Goal: Task Accomplishment & Management: Manage account settings

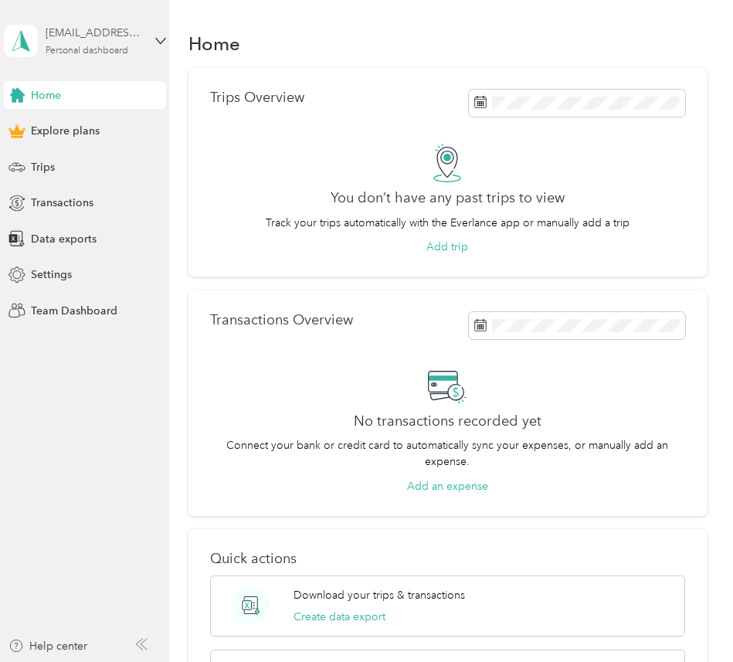
click at [108, 48] on div "Personal dashboard" at bounding box center [87, 50] width 83 height 9
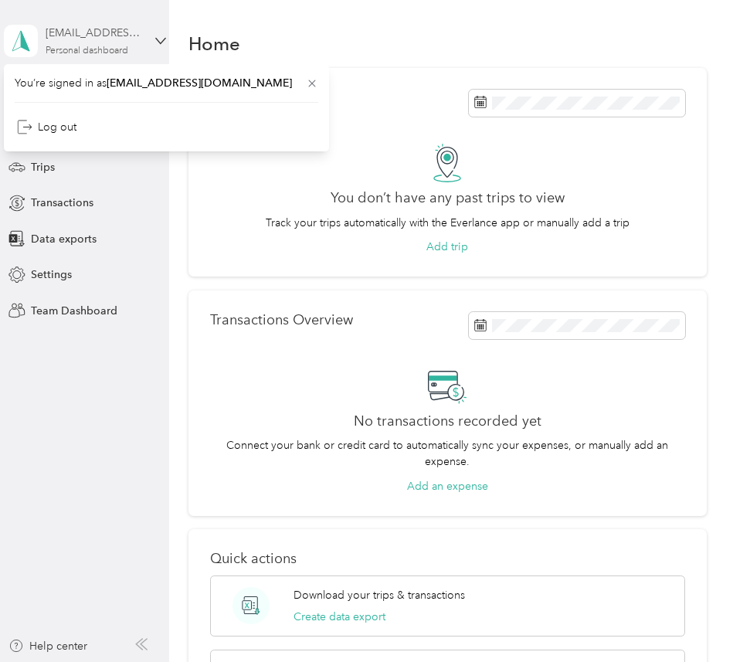
click at [108, 48] on div "Personal dashboard" at bounding box center [87, 50] width 83 height 9
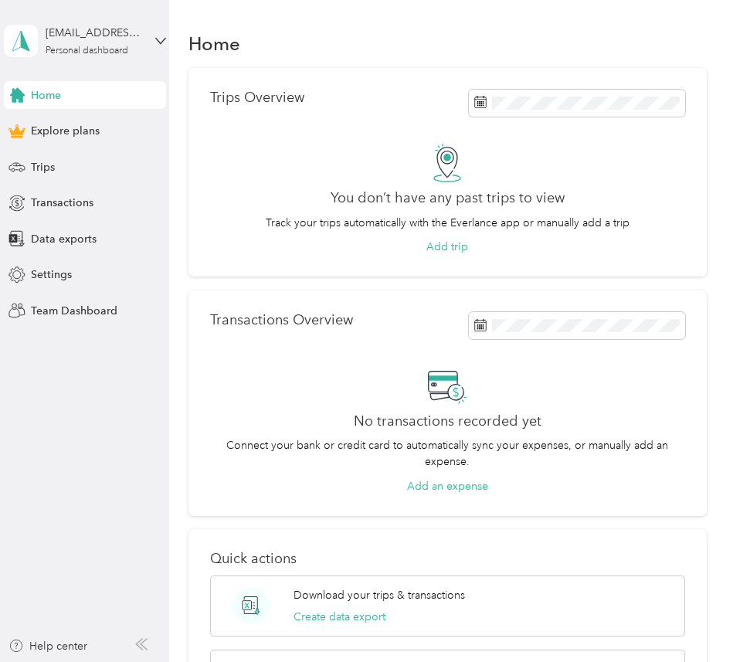
click at [85, 93] on div "Home" at bounding box center [85, 95] width 162 height 28
click at [107, 277] on div "Settings" at bounding box center [85, 275] width 162 height 28
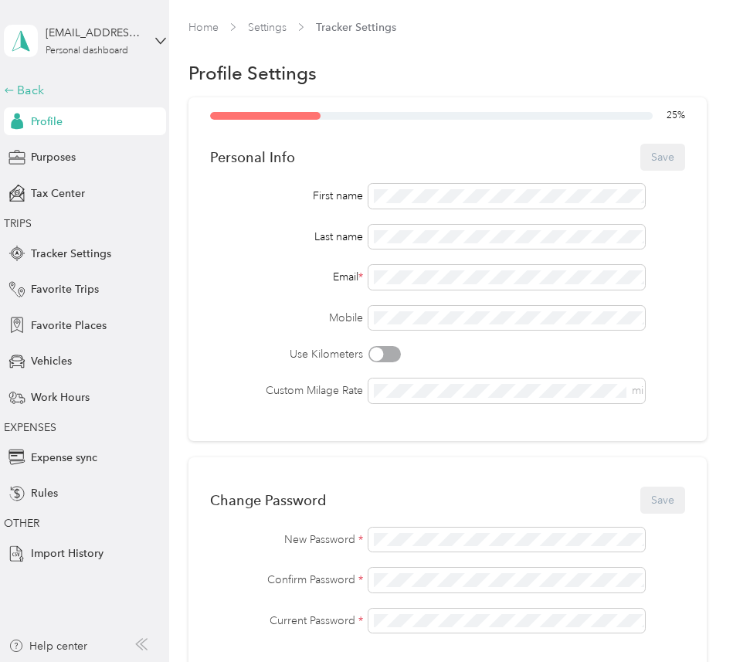
click at [109, 86] on div "Back" at bounding box center [81, 90] width 154 height 19
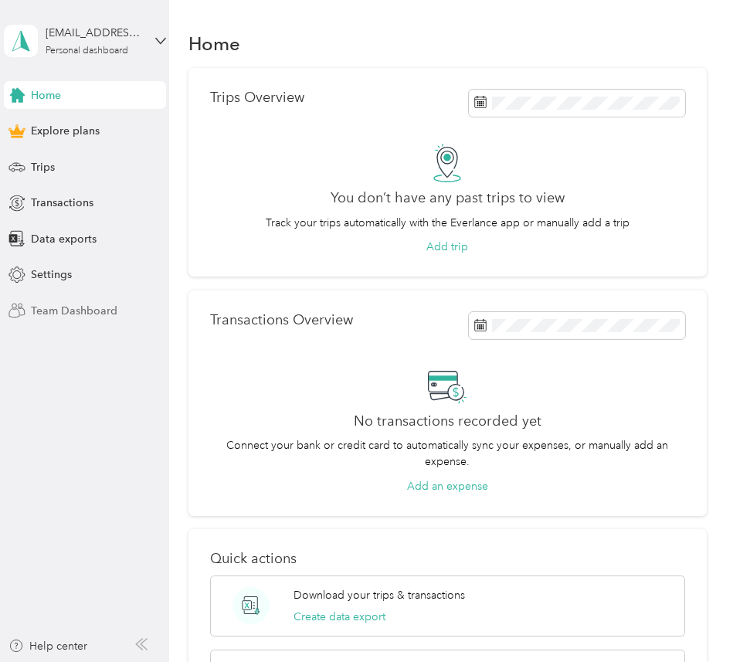
click at [93, 299] on div "Team Dashboard" at bounding box center [85, 310] width 162 height 28
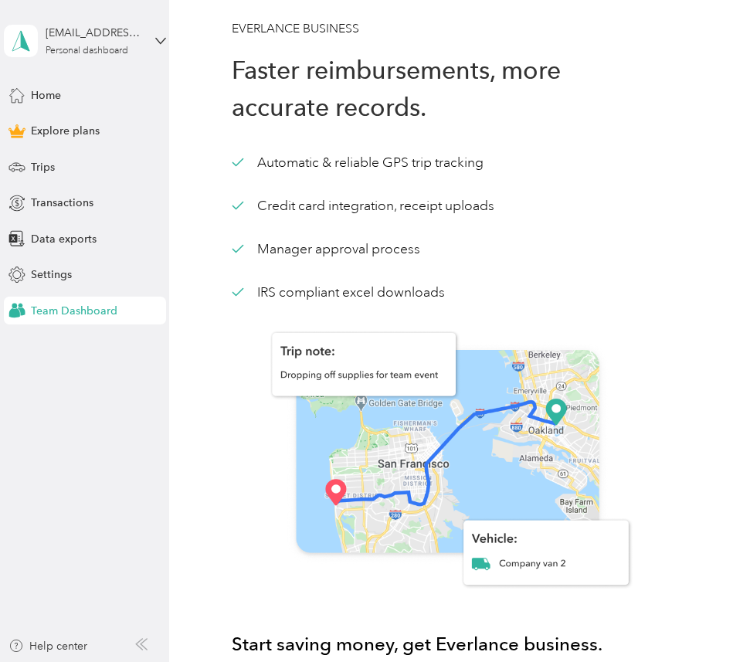
click at [116, 68] on div "[EMAIL_ADDRESS][DOMAIN_NAME] Personal dashboard Home Explore plans Trips Transa…" at bounding box center [85, 162] width 162 height 324
click at [130, 29] on div "[EMAIL_ADDRESS][DOMAIN_NAME]" at bounding box center [94, 33] width 97 height 16
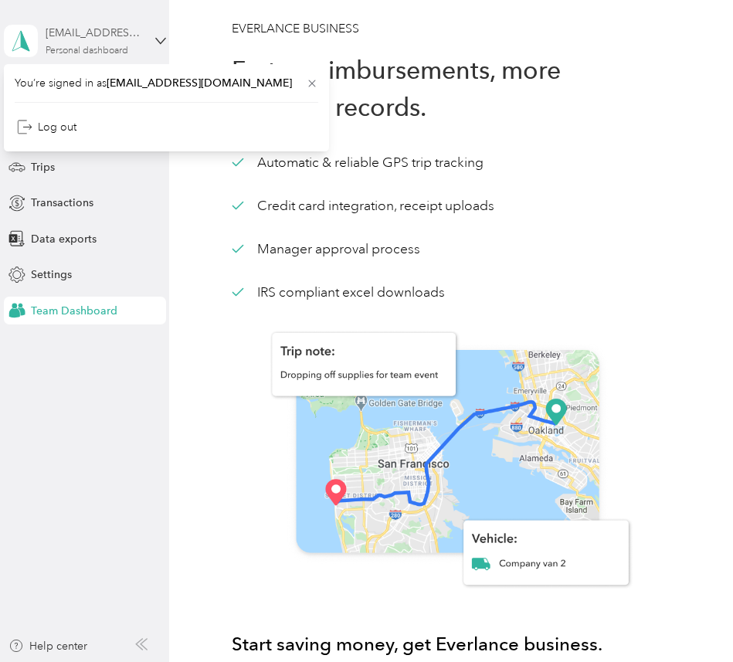
click at [130, 29] on div "[EMAIL_ADDRESS][DOMAIN_NAME]" at bounding box center [94, 33] width 97 height 16
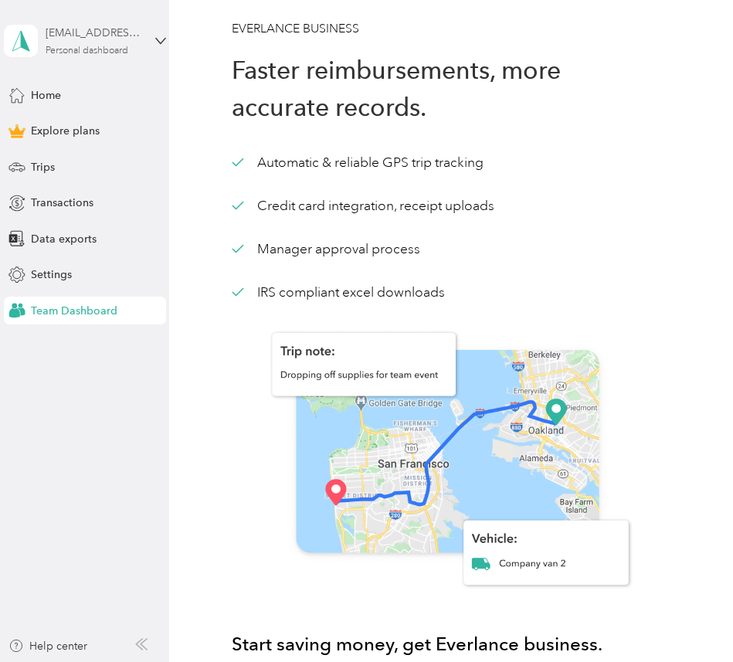
click at [130, 29] on div "[EMAIL_ADDRESS][DOMAIN_NAME]" at bounding box center [94, 33] width 97 height 16
click at [249, 42] on div "EVERLANCE BUSINESS Faster reimbursements, more accurate records. Automatic & re…" at bounding box center [448, 501] width 432 height 964
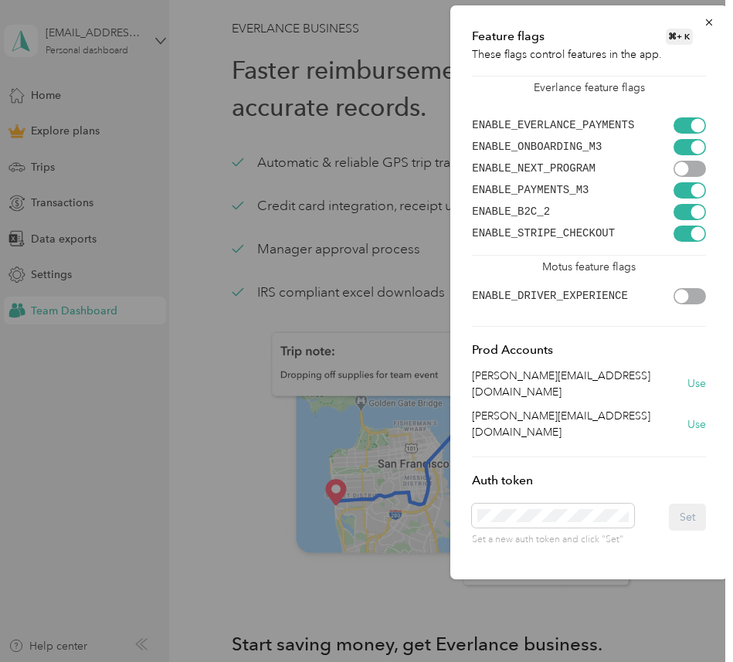
click at [486, 364] on div "Prod Accounts [PERSON_NAME][EMAIL_ADDRESS][DOMAIN_NAME] Use [PERSON_NAME][EMAIL…" at bounding box center [589, 391] width 234 height 100
copy p "[PERSON_NAME][EMAIL_ADDRESS][DOMAIN_NAME]"
click at [691, 375] on button "Use" at bounding box center [696, 383] width 19 height 16
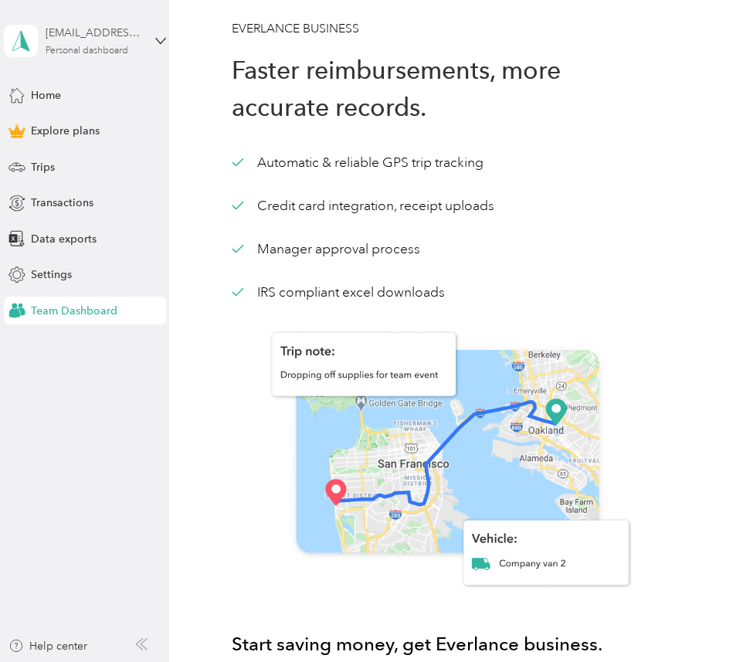
click at [71, 26] on div "[EMAIL_ADDRESS][DOMAIN_NAME]" at bounding box center [94, 33] width 97 height 16
click at [100, 115] on div "Log out" at bounding box center [166, 127] width 303 height 27
